Goal: Find specific page/section: Find specific page/section

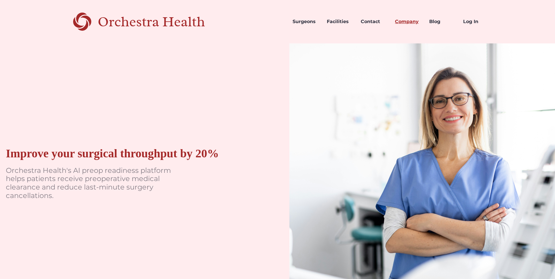
click at [414, 20] on link "Company" at bounding box center [407, 22] width 34 height 20
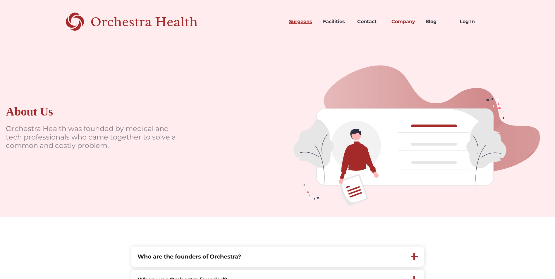
click at [308, 22] on link "Surgeons" at bounding box center [301, 22] width 34 height 20
